Goal: Check status

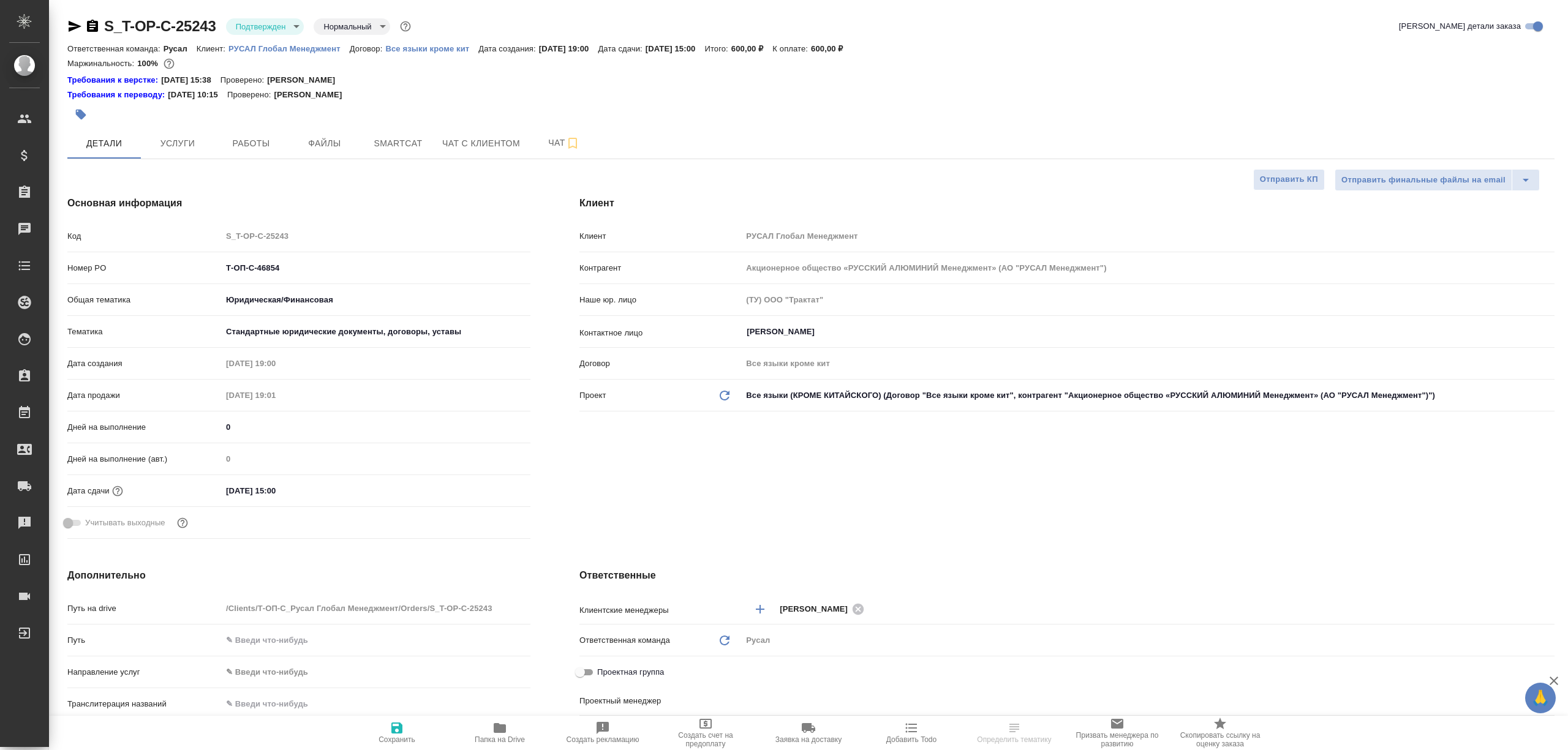
select select "RU"
type textarea "x"
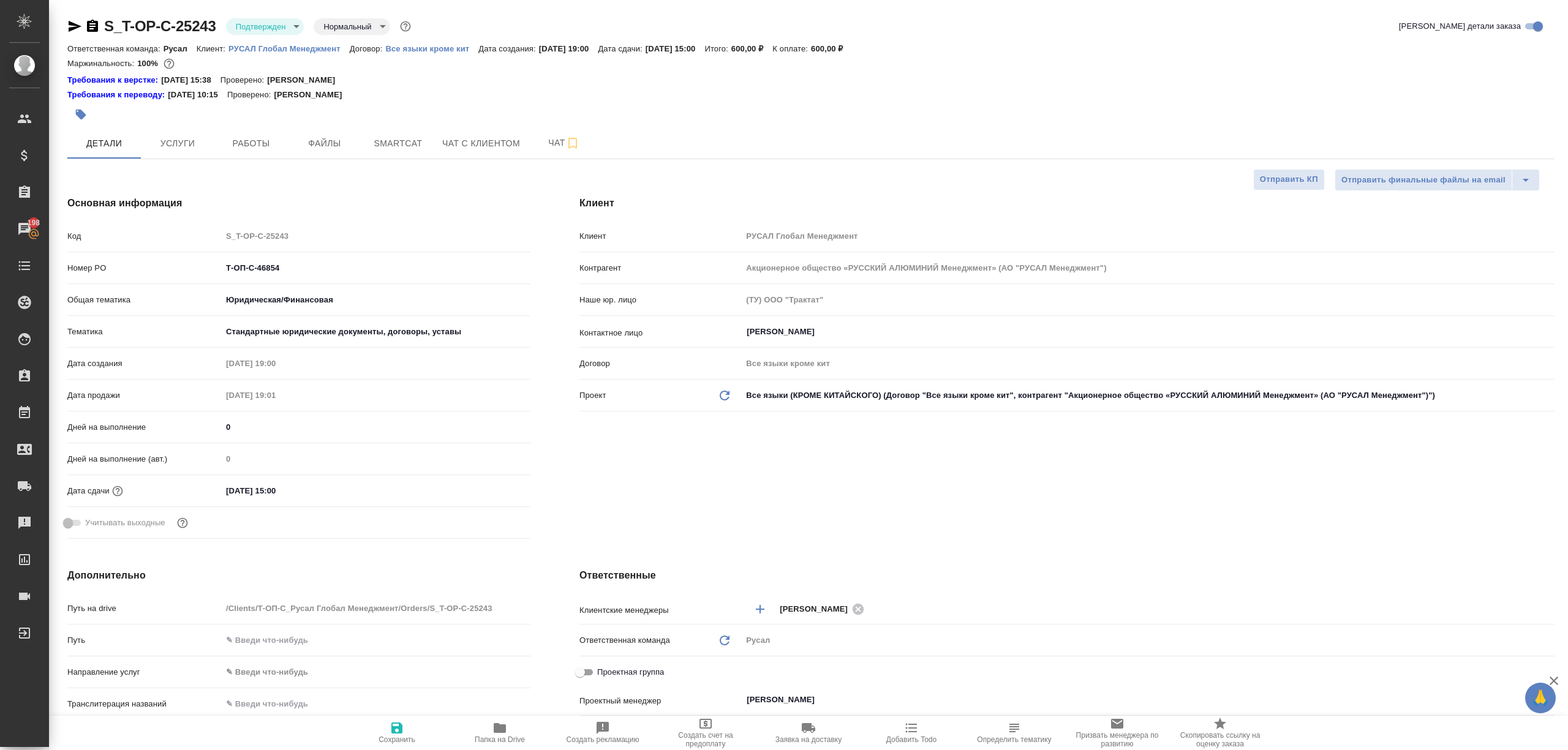
type textarea "x"
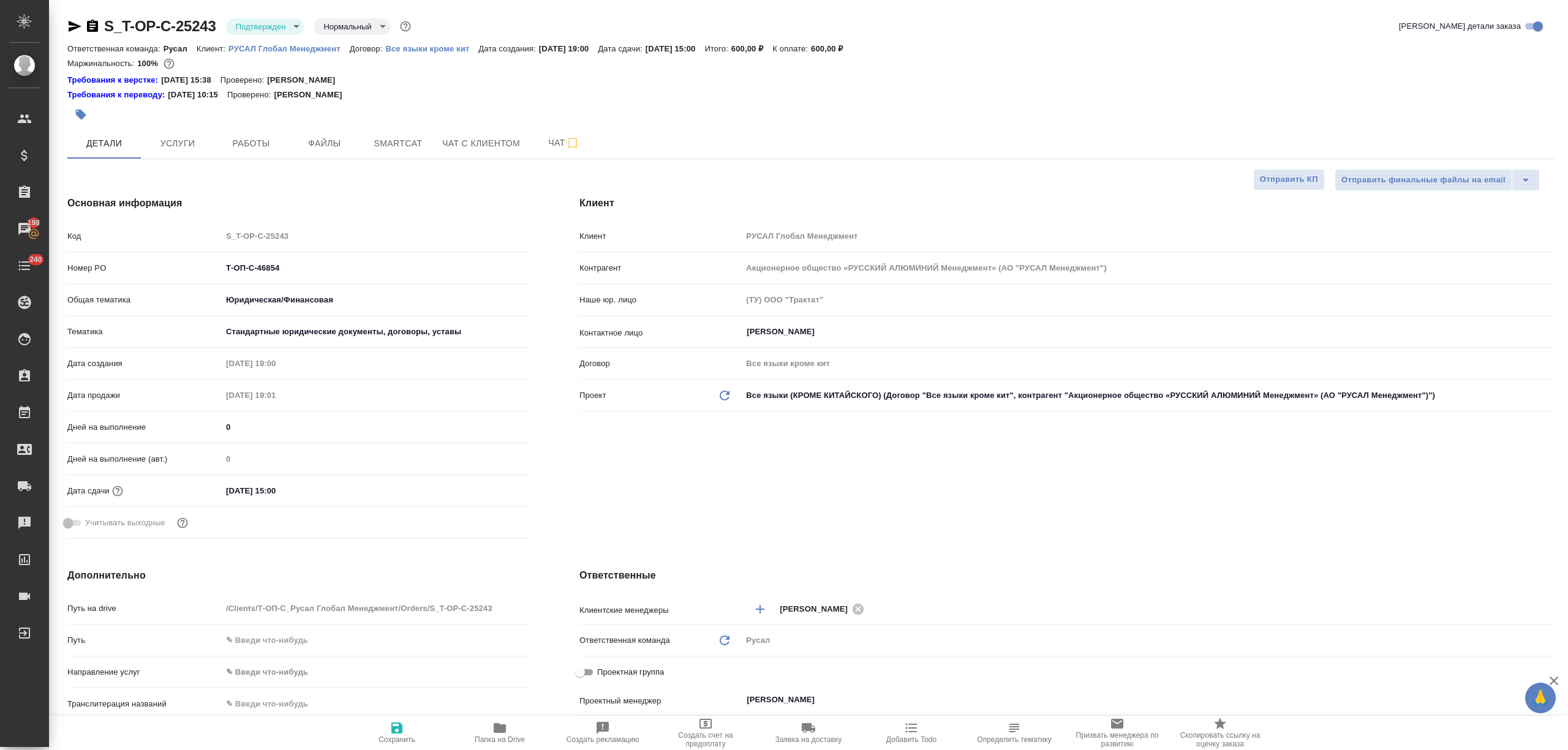
type textarea "x"
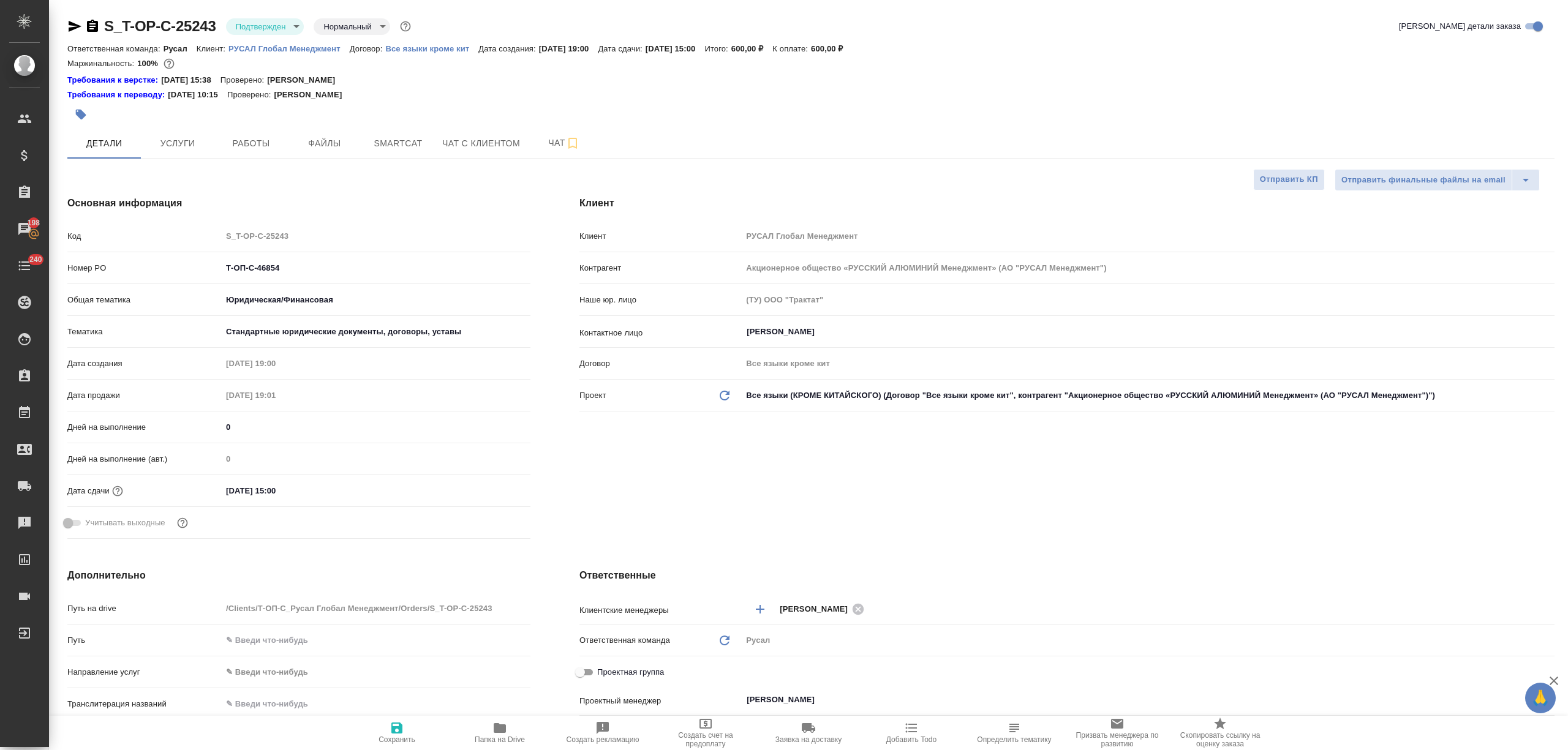
type textarea "x"
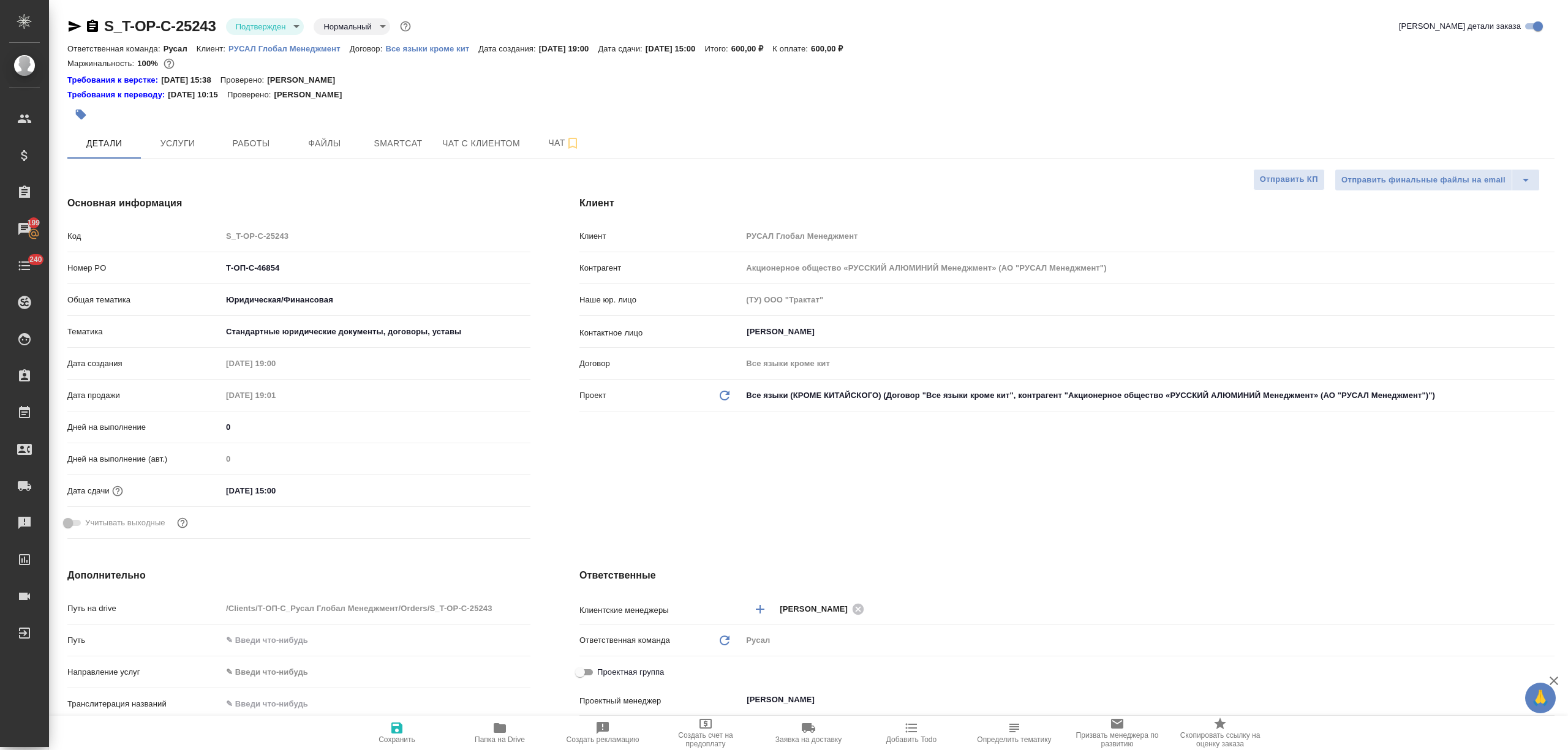
type textarea "x"
